Goal: Find contact information: Find contact information

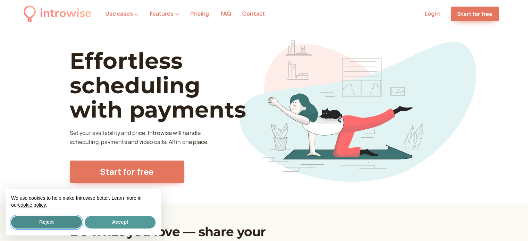
click at [57, 220] on button "Reject" at bounding box center [46, 222] width 71 height 12
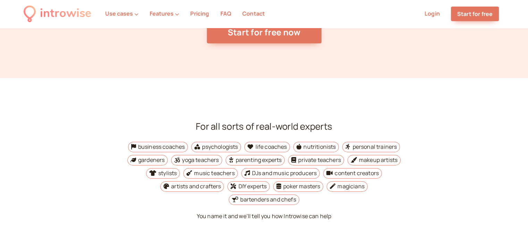
scroll to position [2602, 0]
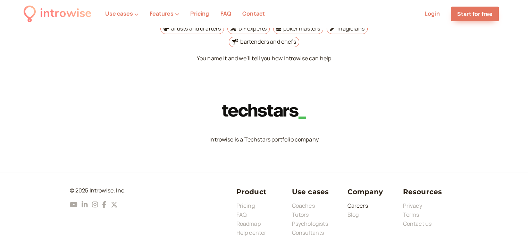
click at [359, 202] on link "Careers" at bounding box center [357, 206] width 20 height 8
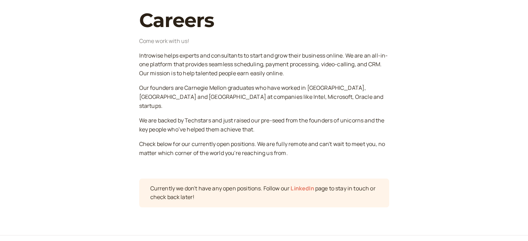
scroll to position [69, 0]
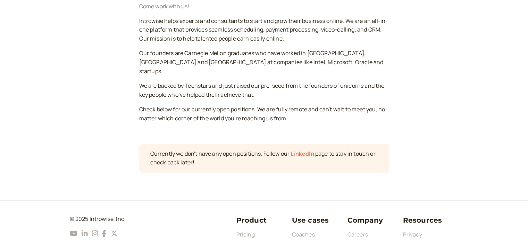
click at [300, 150] on link "LinkedIn" at bounding box center [301, 154] width 23 height 8
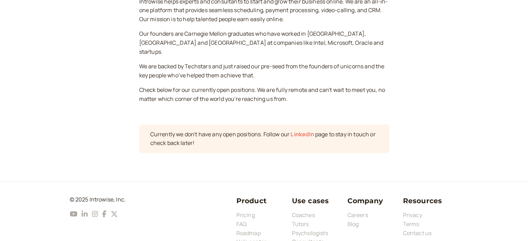
scroll to position [99, 0]
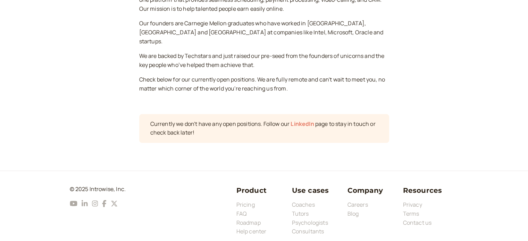
click at [360, 185] on h3 "Company" at bounding box center [375, 190] width 56 height 11
click at [427, 219] on link "Contact us" at bounding box center [417, 223] width 29 height 8
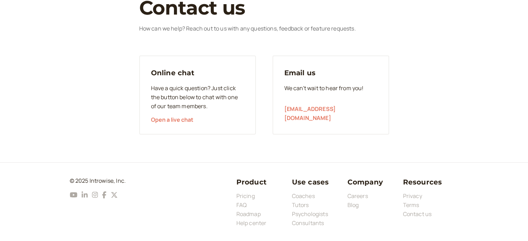
scroll to position [47, 0]
click at [244, 210] on link "Roadmap" at bounding box center [248, 214] width 24 height 8
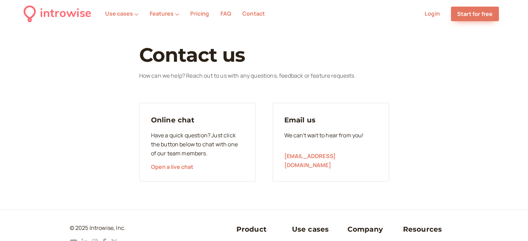
scroll to position [47, 0]
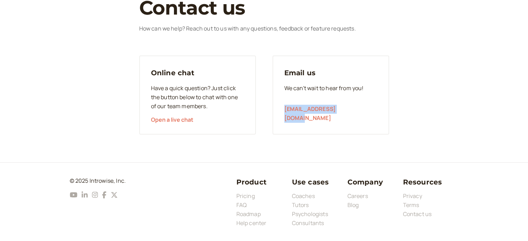
drag, startPoint x: 358, startPoint y: 120, endPoint x: 284, endPoint y: 124, distance: 73.7
click at [284, 124] on div "Email us We can't wait to hear from you! contact@introwise.com" at bounding box center [330, 95] width 117 height 79
copy link "[EMAIL_ADDRESS][DOMAIN_NAME]"
click at [366, 76] on div "Email us We can't wait to hear from you! contact@introwise.com" at bounding box center [330, 95] width 117 height 79
